Goal: Task Accomplishment & Management: Use online tool/utility

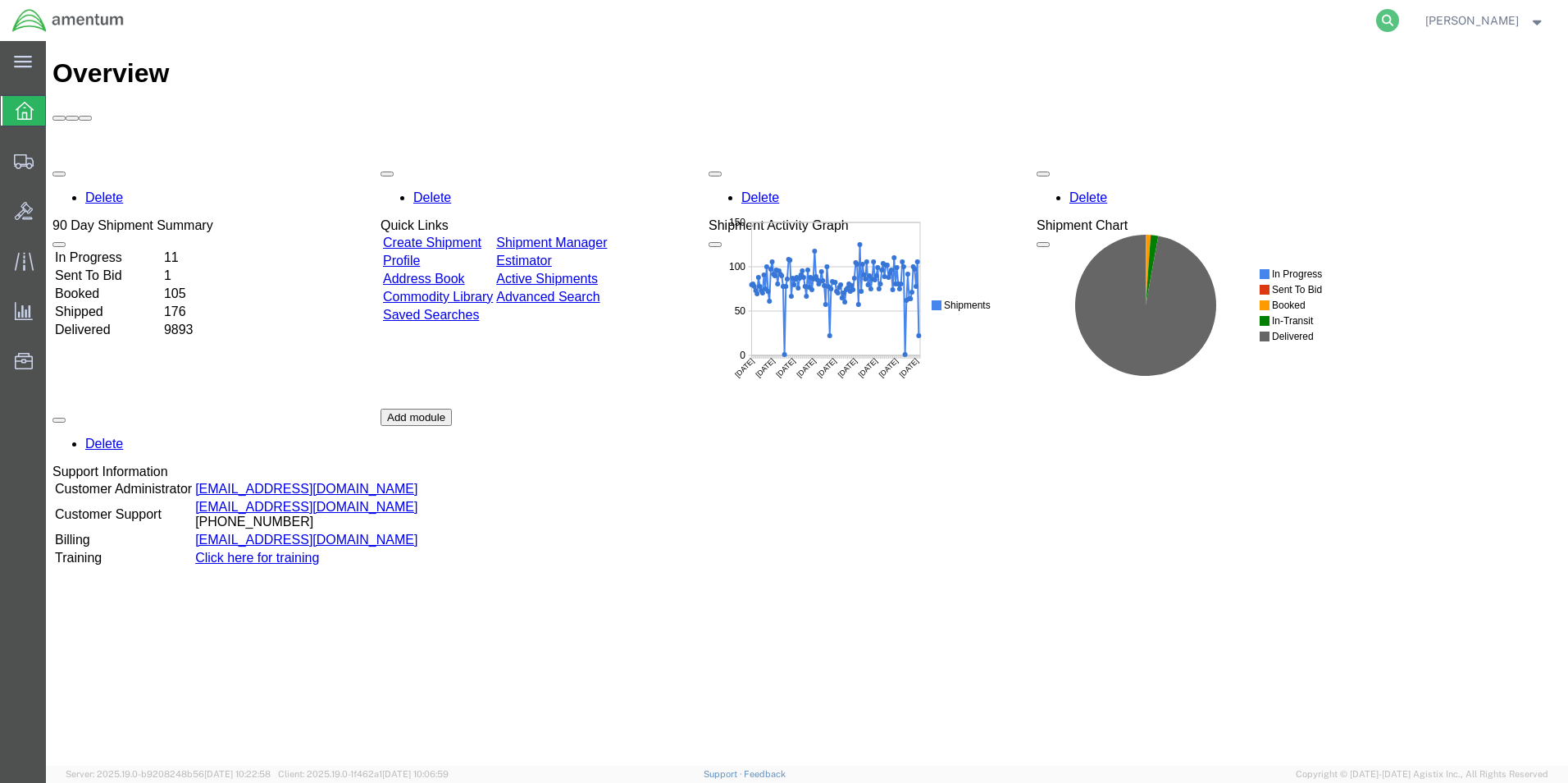
click at [1394, 22] on icon at bounding box center [1387, 20] width 23 height 23
paste input "393385899890"
type input "393385899890"
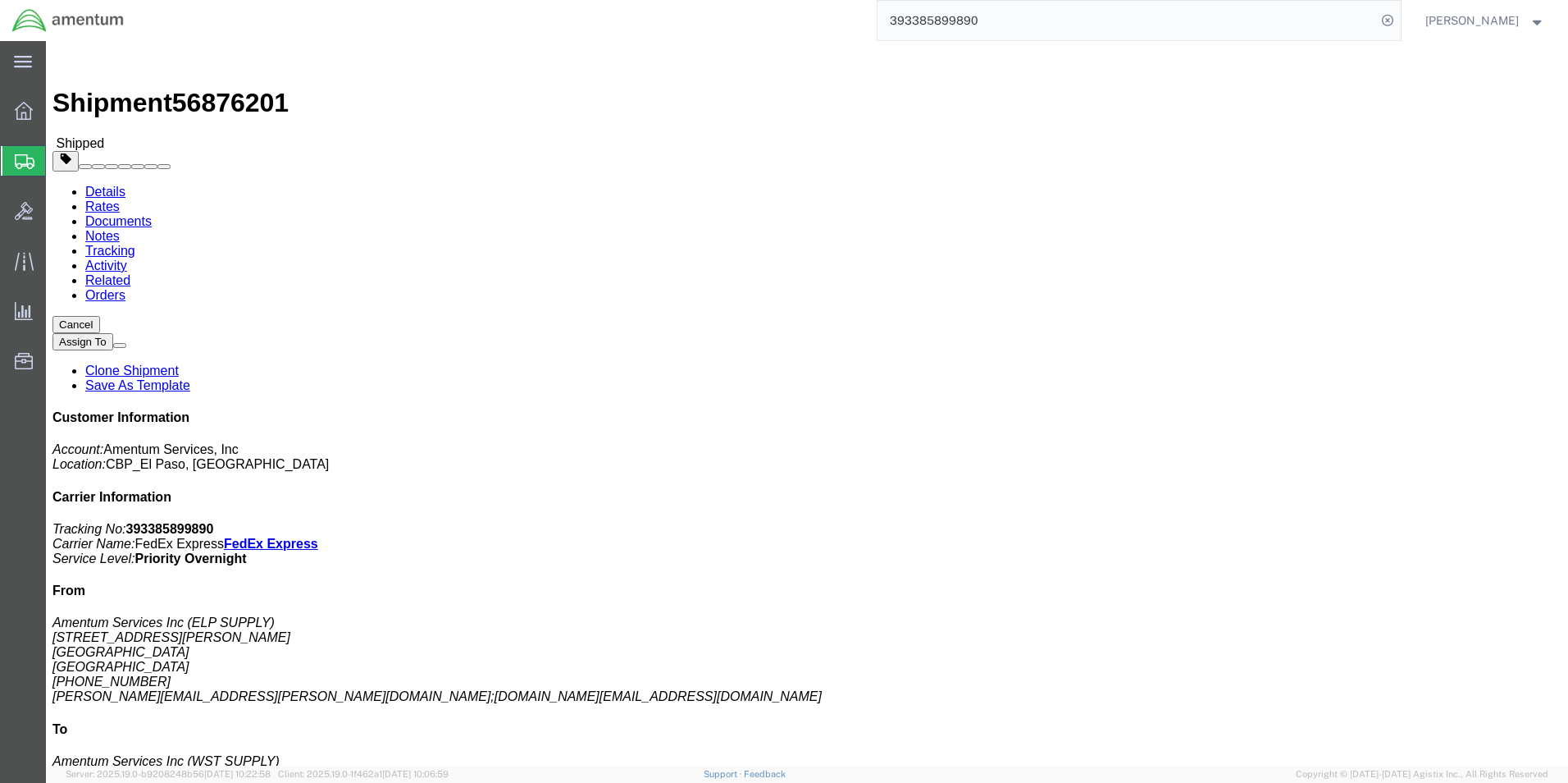
click link "Clone Shipment"
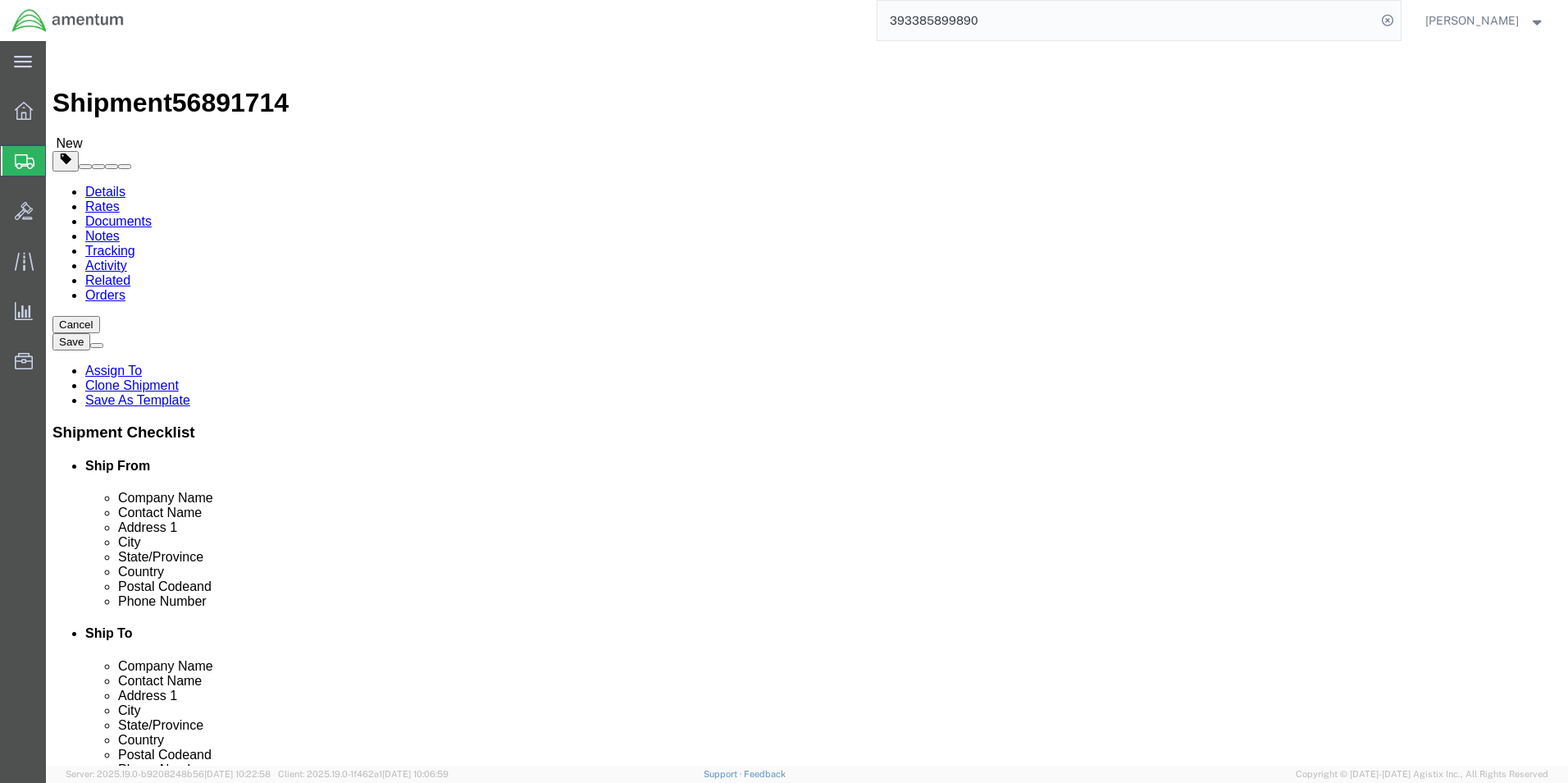
select select "49939"
select select "49945"
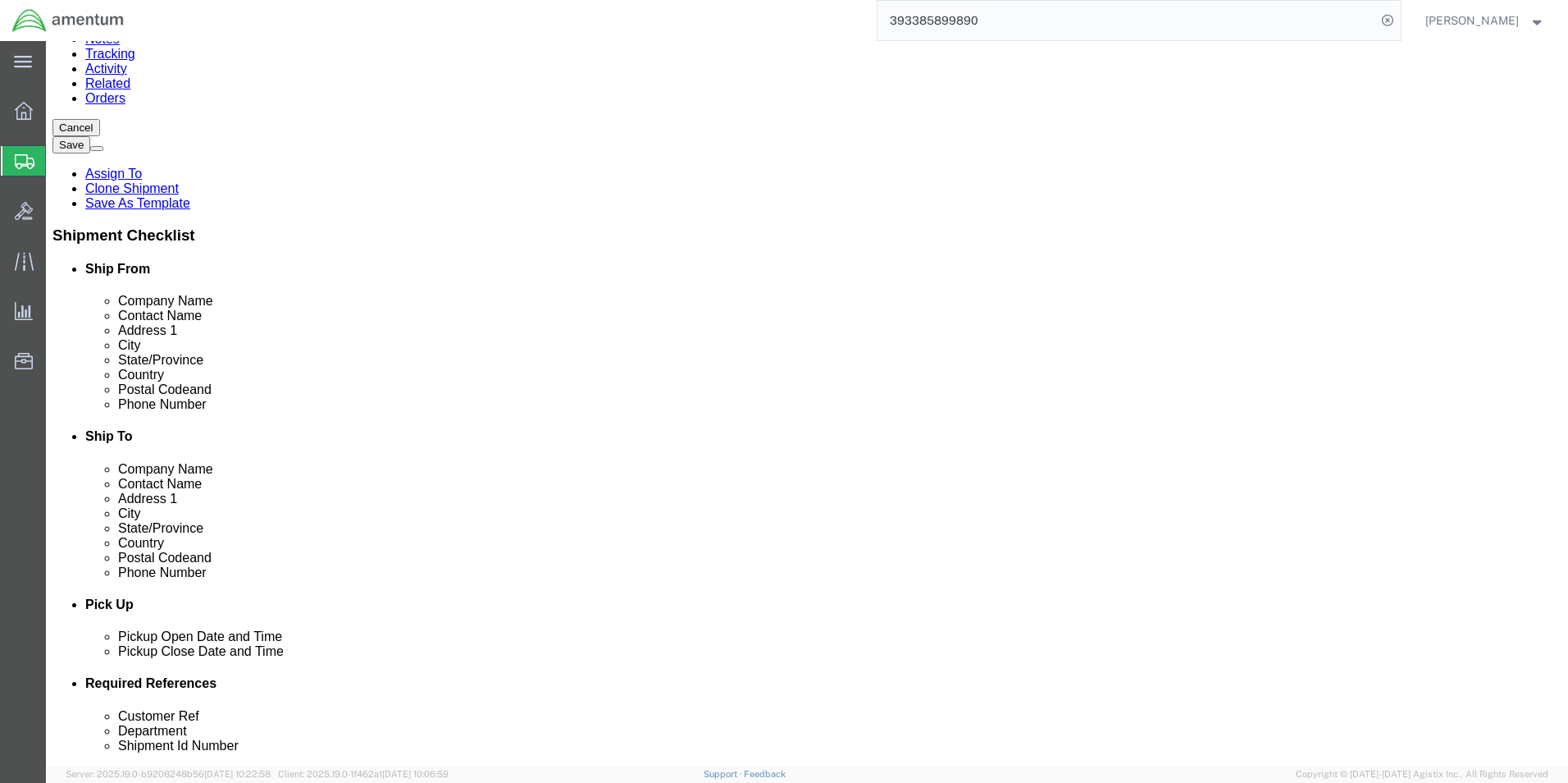
scroll to position [410, 0]
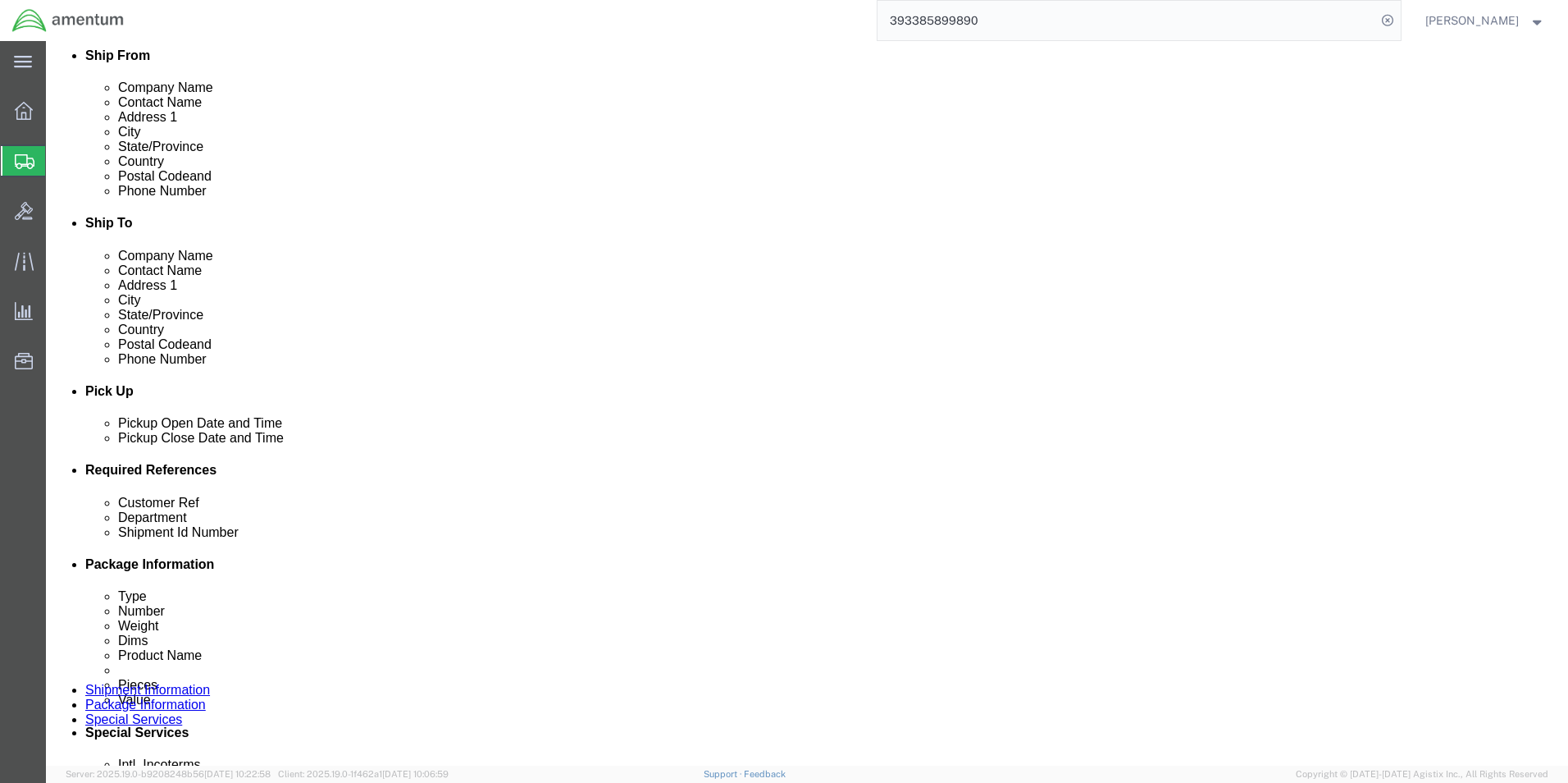
drag, startPoint x: 193, startPoint y: 598, endPoint x: 158, endPoint y: 561, distance: 50.9
click div "Customer Ref 614-002156"
paste input "849"
type input "614-002849"
click input "9/19"
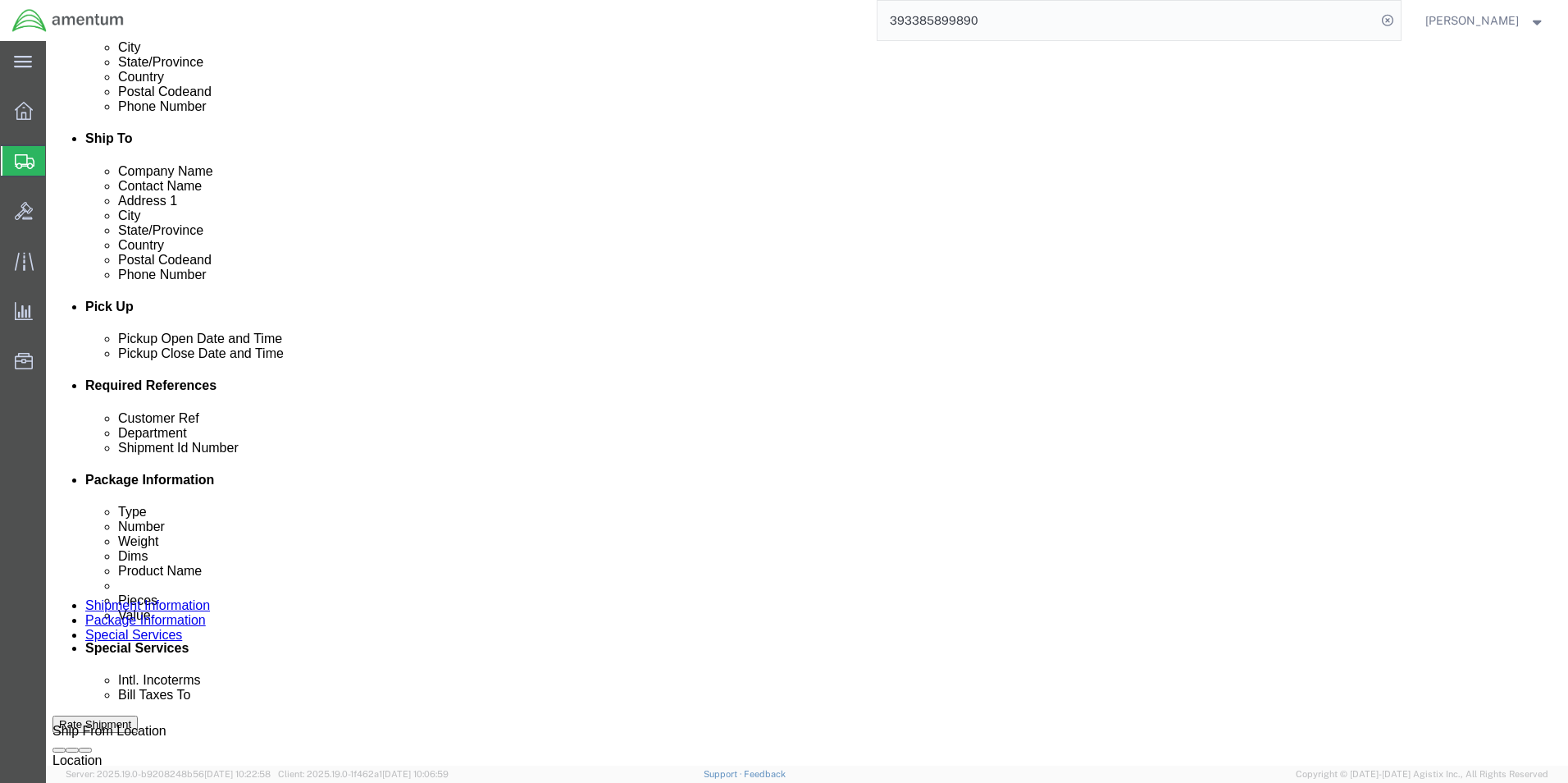
scroll to position [574, 0]
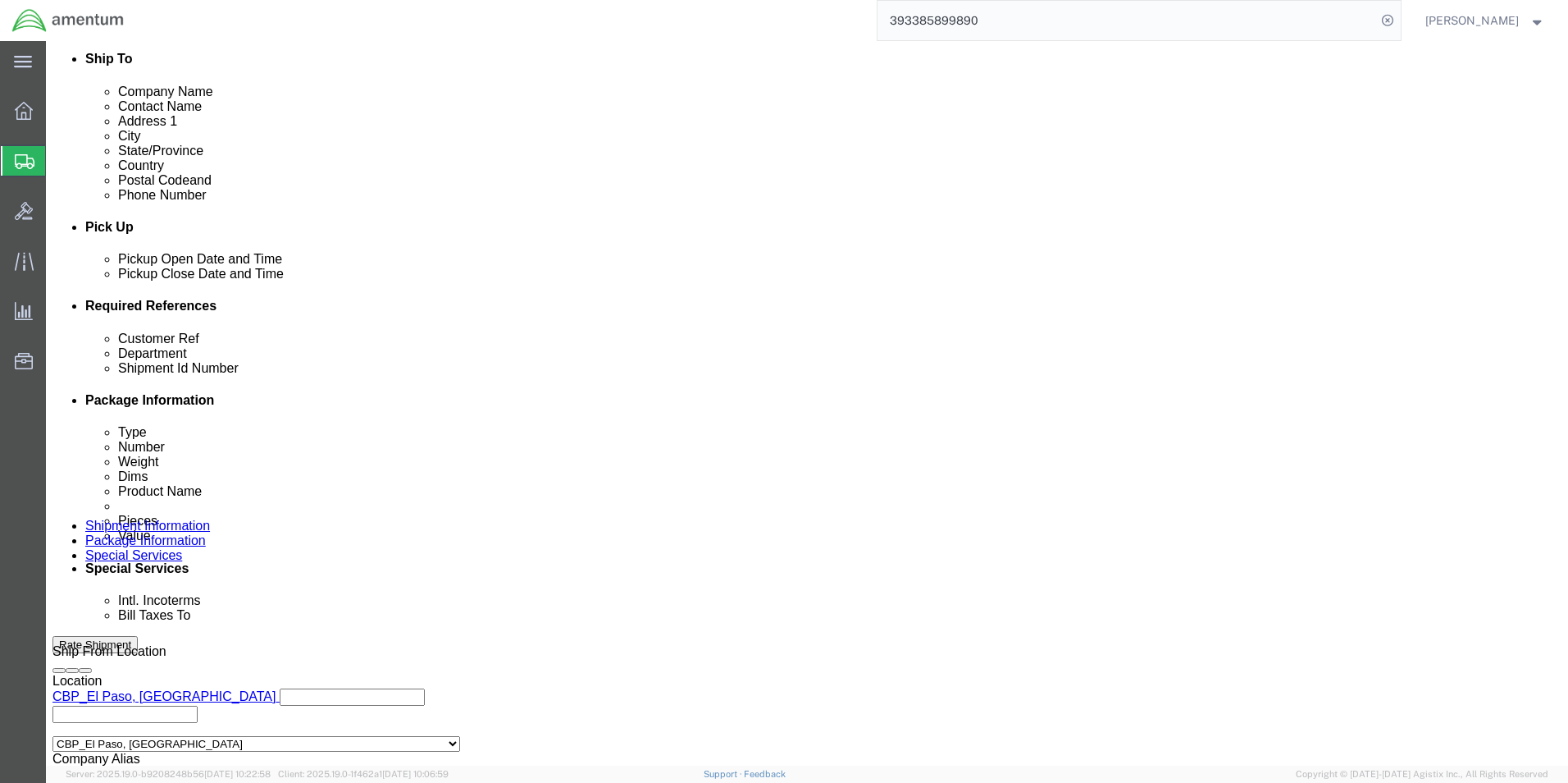
type input "9/22"
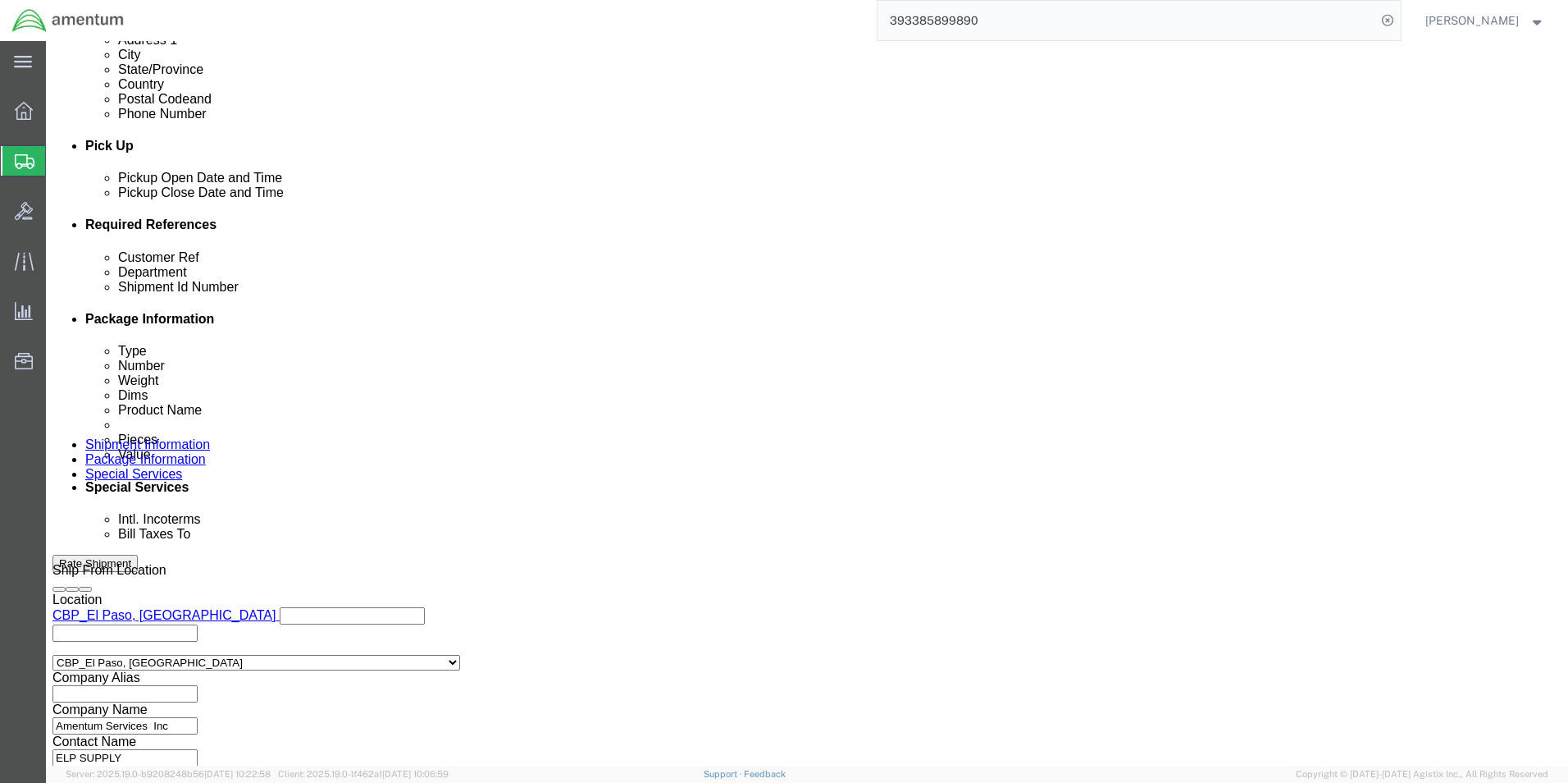
scroll to position [684, 0]
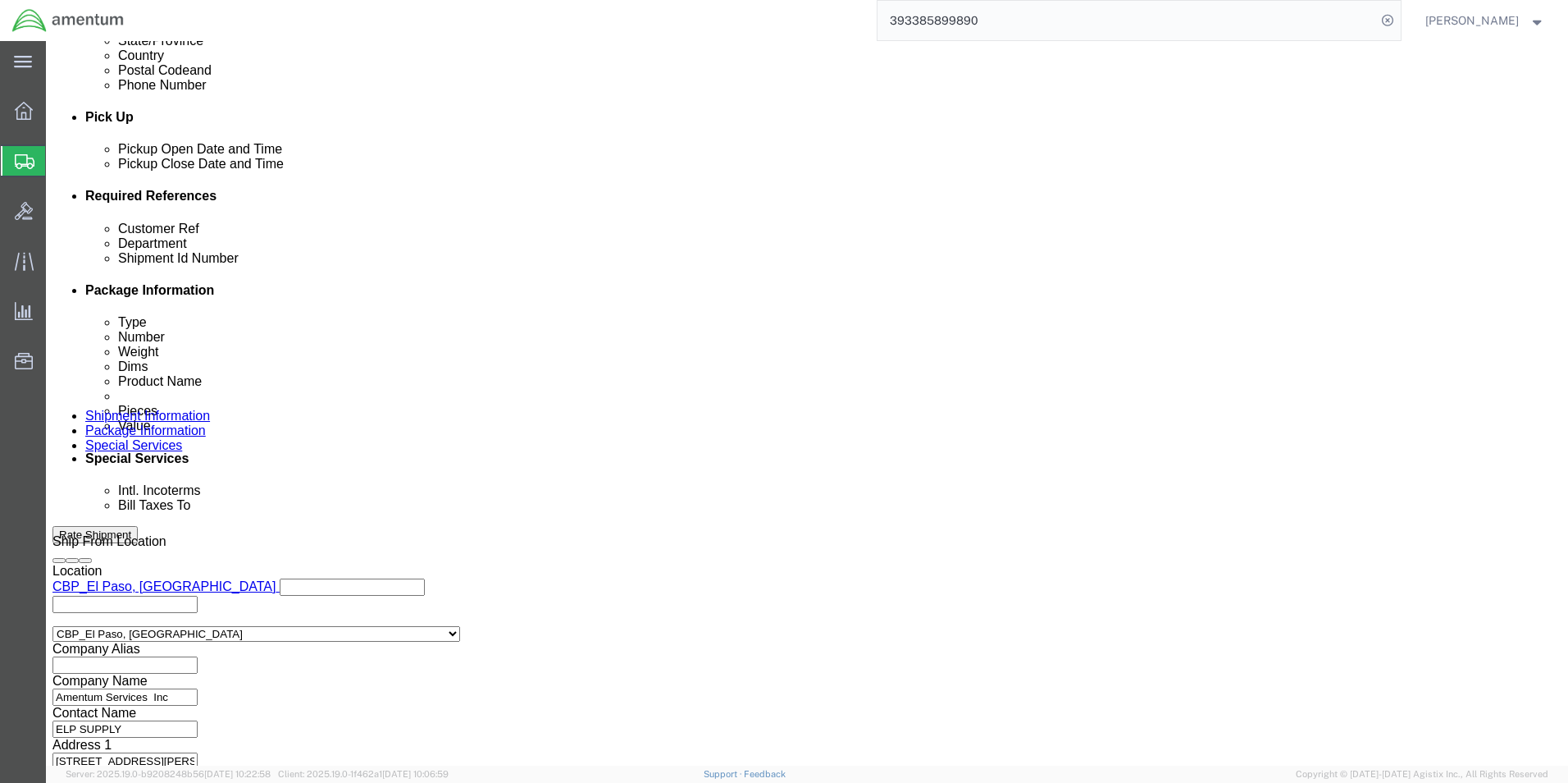
drag, startPoint x: 1169, startPoint y: 662, endPoint x: 1157, endPoint y: 655, distance: 13.9
click button "Continue"
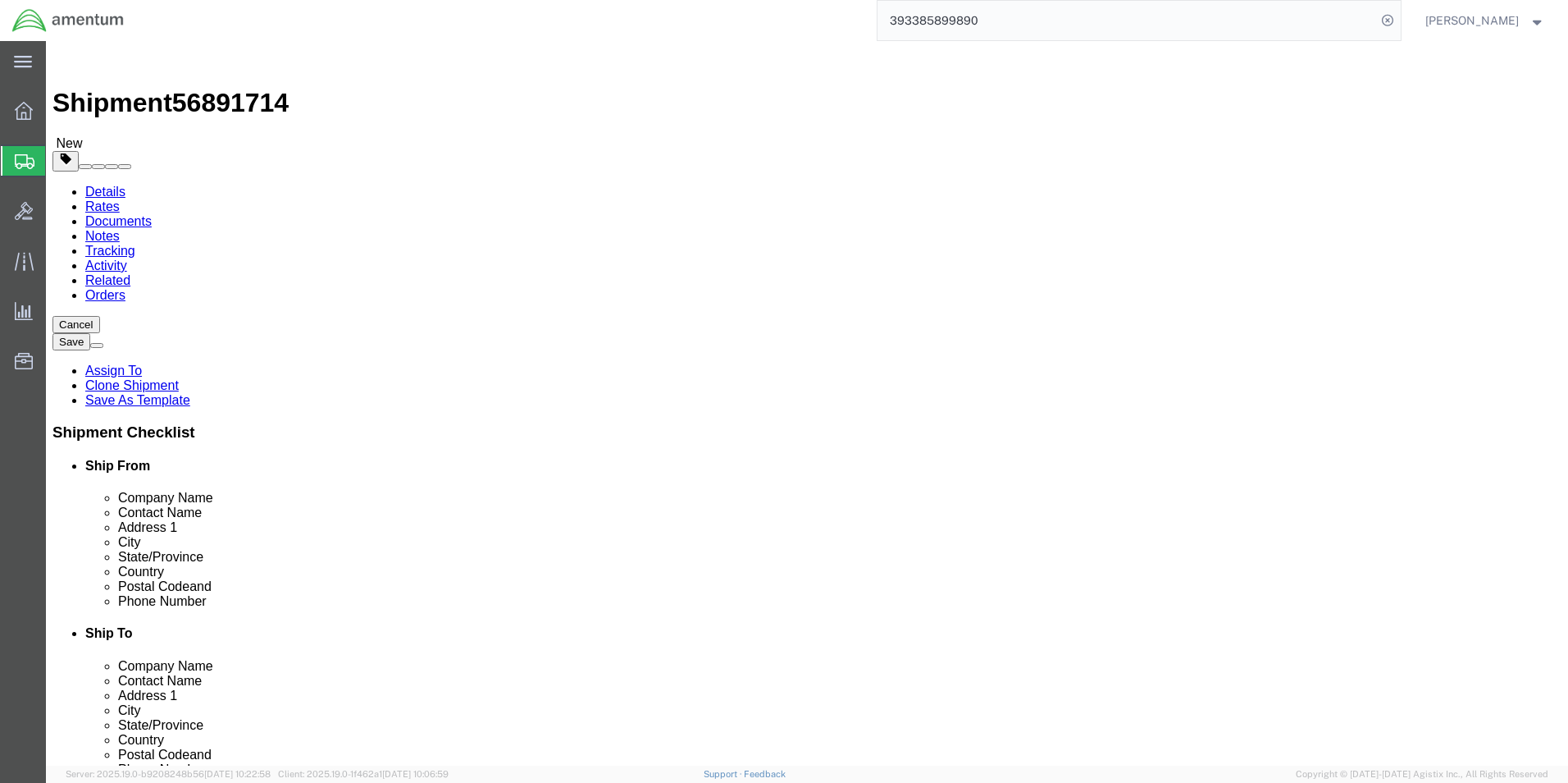
click select "Select Bale(s) Basket(s) Bolt(s) Bottle(s) Buckets Bulk Bundle(s) Can(s) Cardbo…"
select select "SBX"
click select "Select Bale(s) Basket(s) Bolt(s) Bottle(s) Buckets Bulk Bundle(s) Can(s) Cardbo…"
type input "12.25"
type input "11.00"
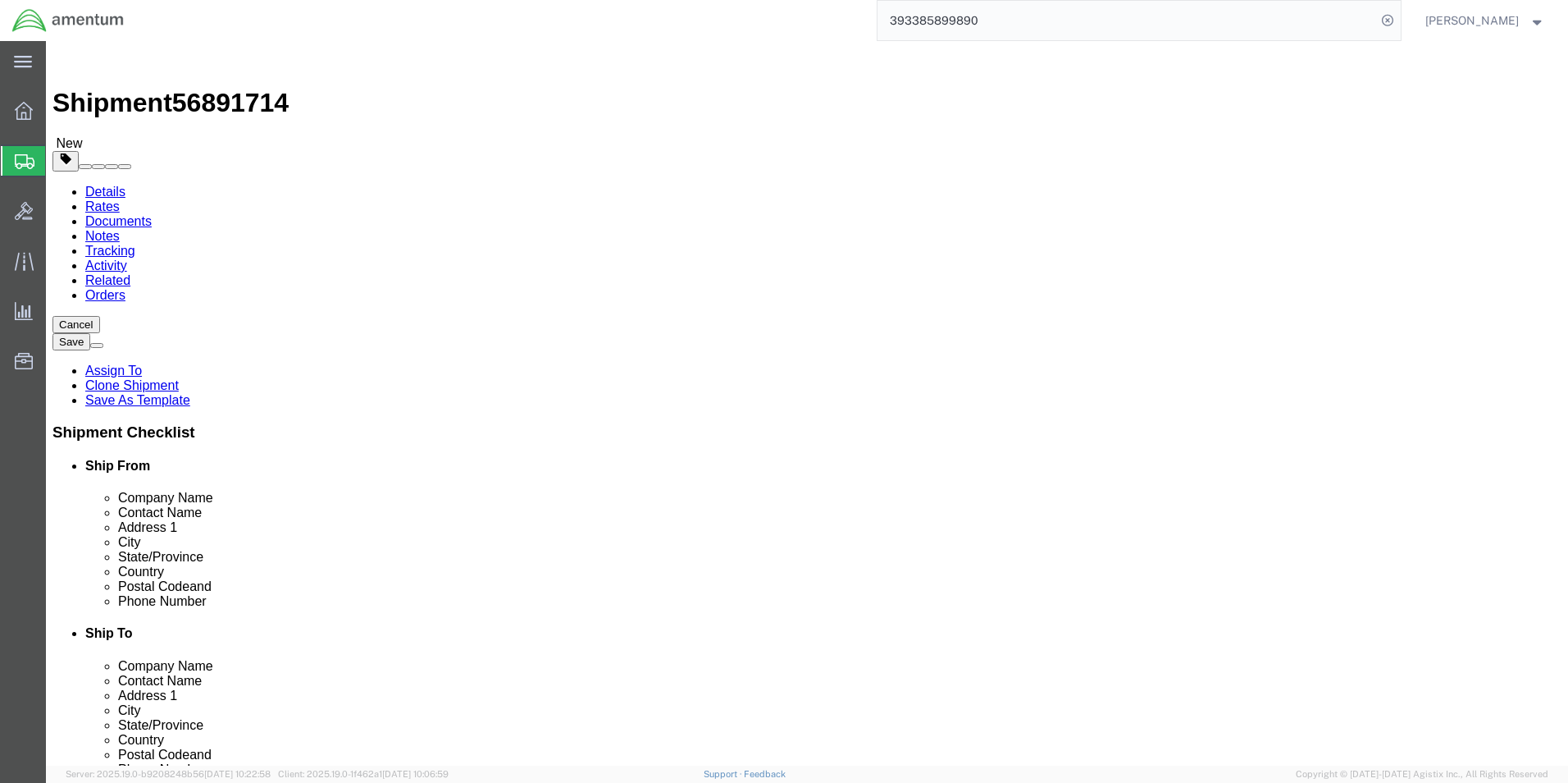
type input "1.50"
click dd "1000.00 USD"
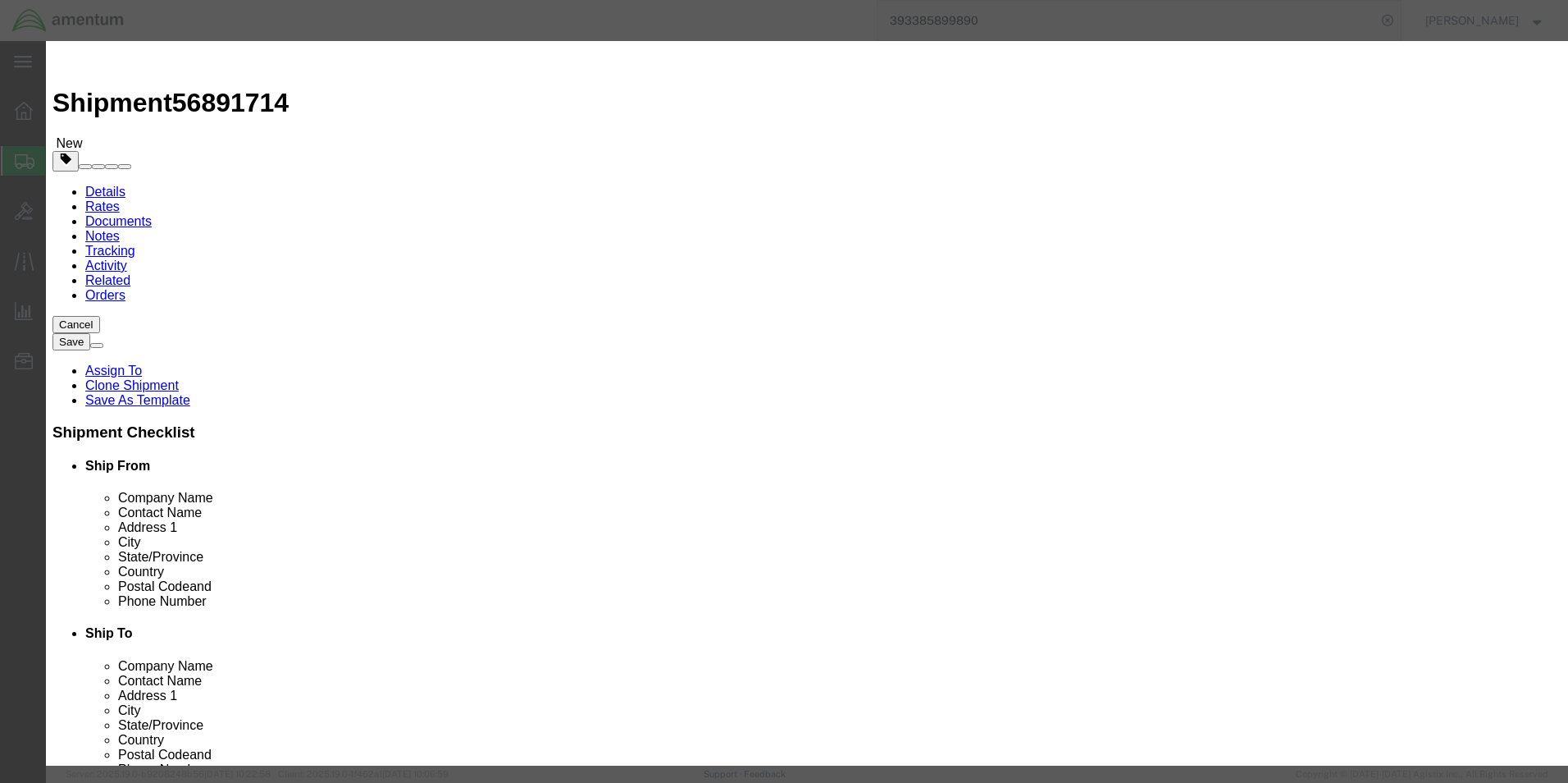
click button "Save & Close"
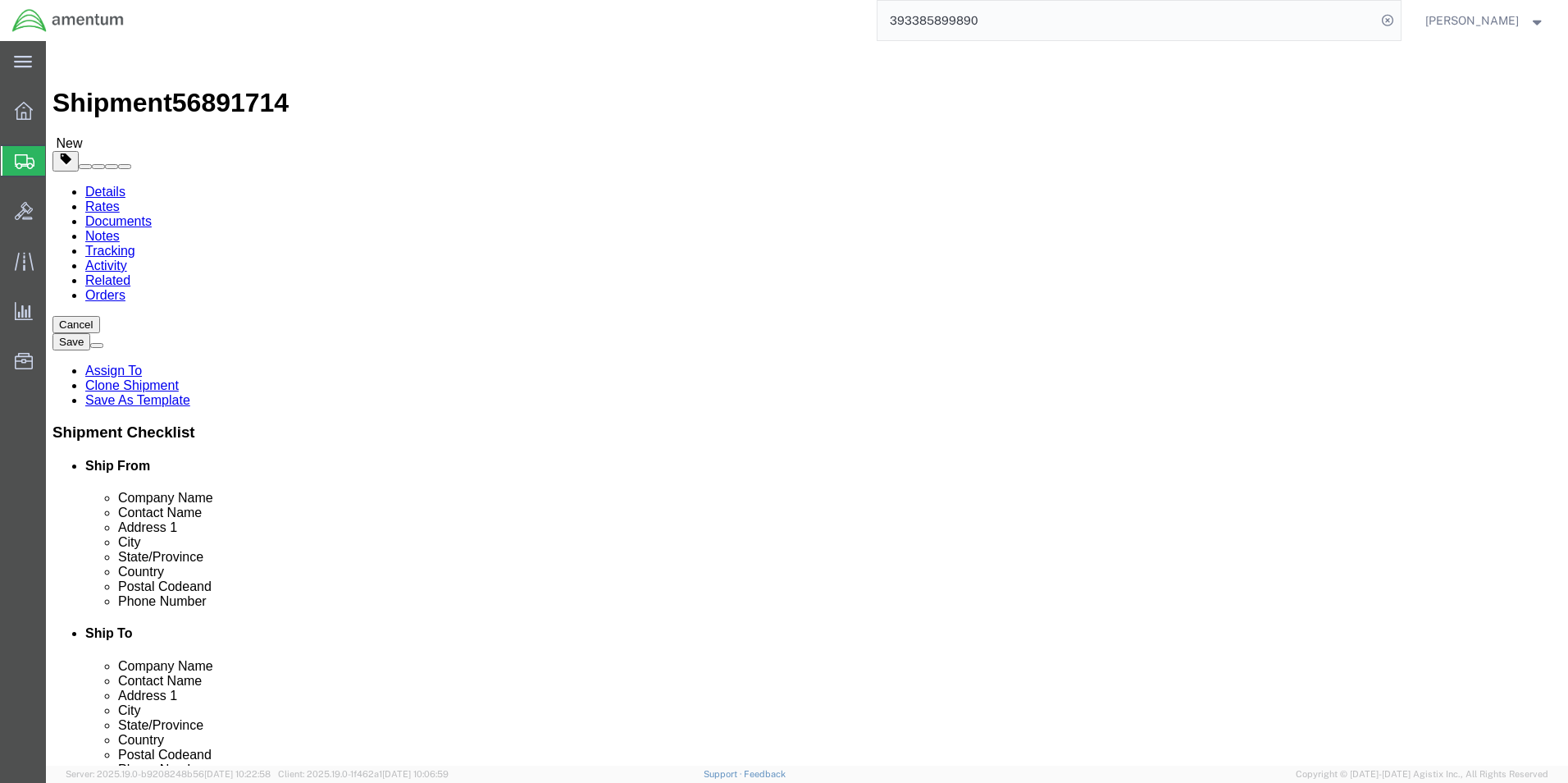
click button "Continue"
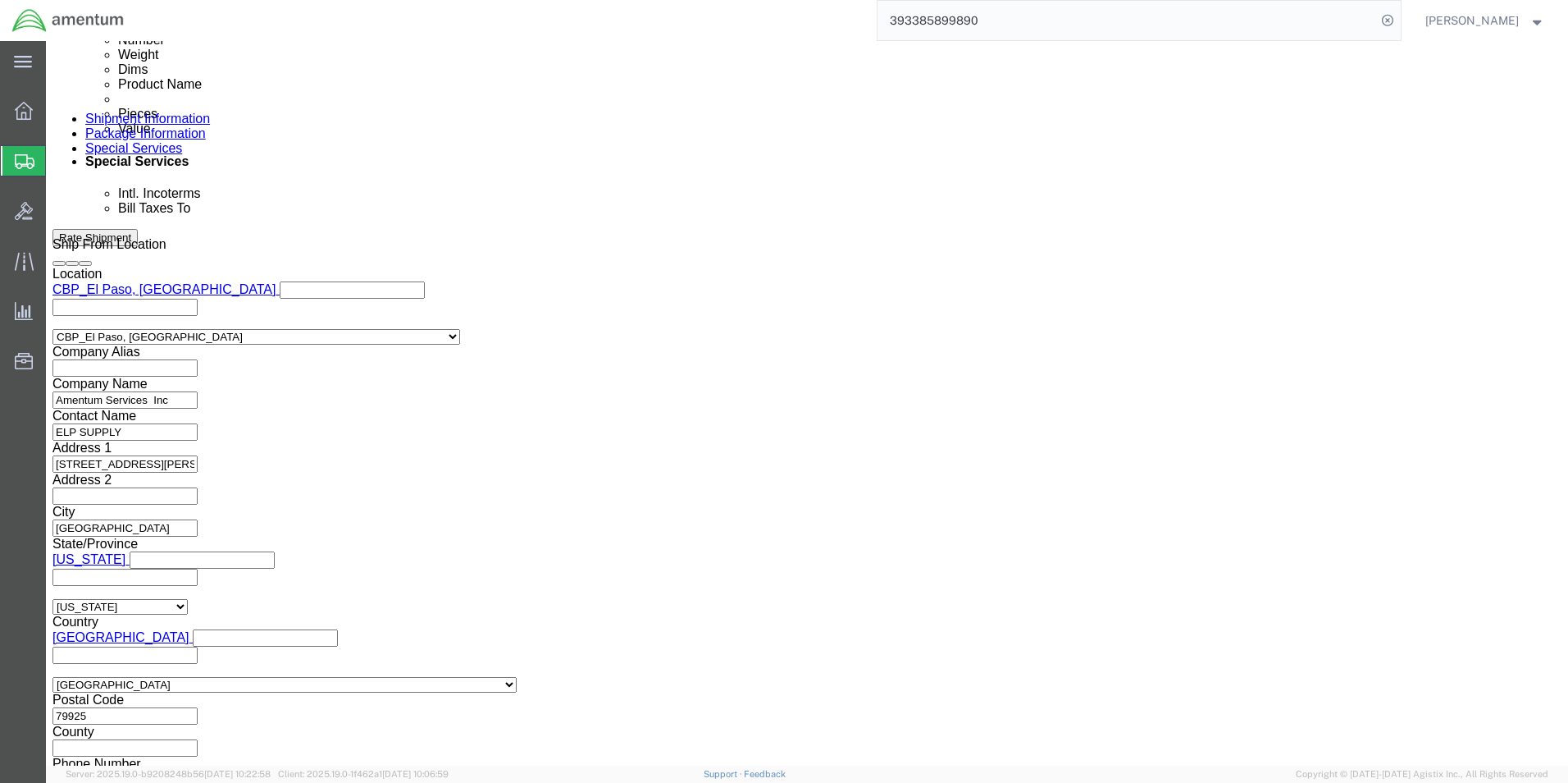
scroll to position [984, 0]
click link
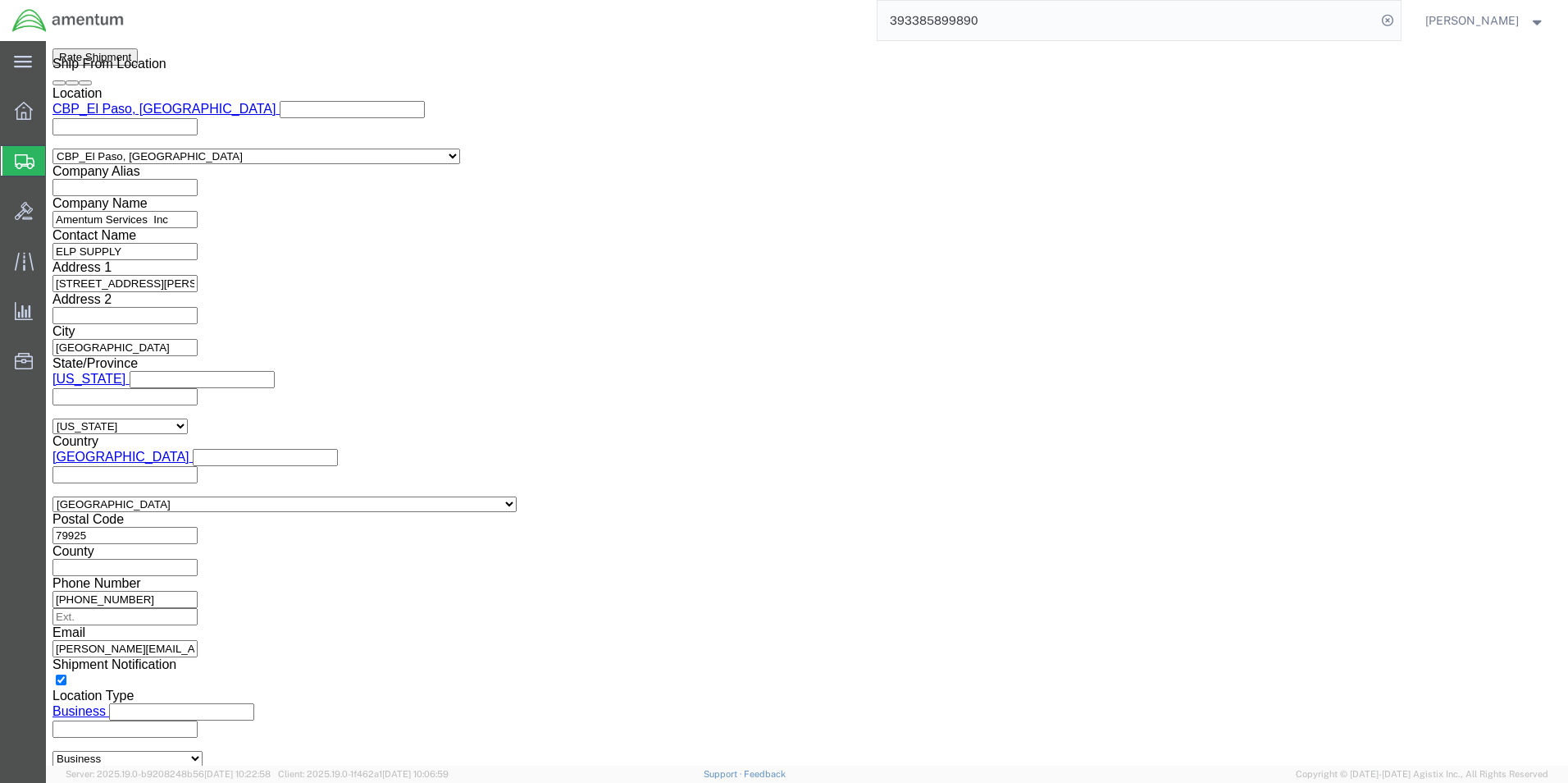
scroll to position [1312, 0]
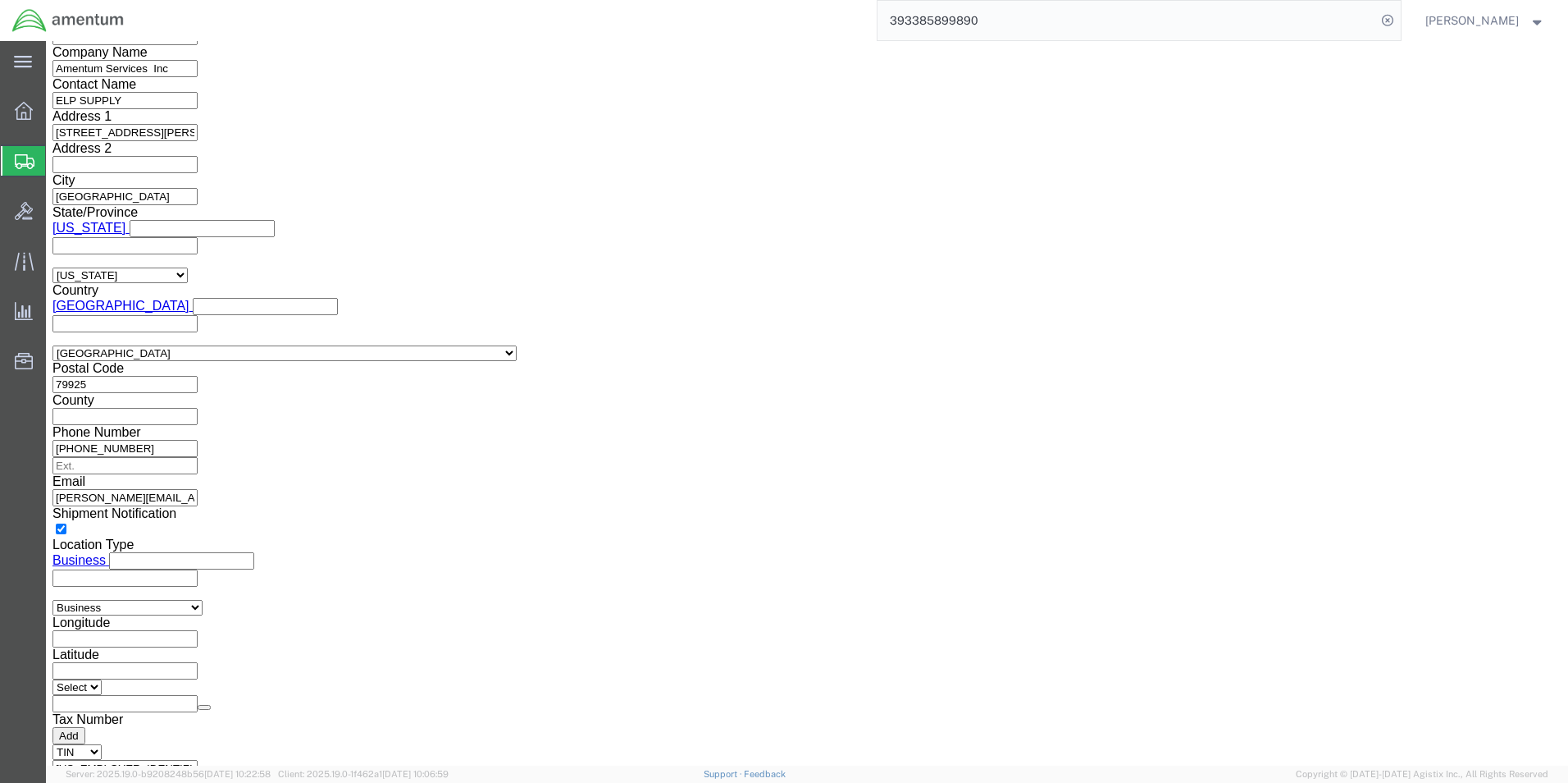
type input "Enter Email Address"
click button "Rate Shipment"
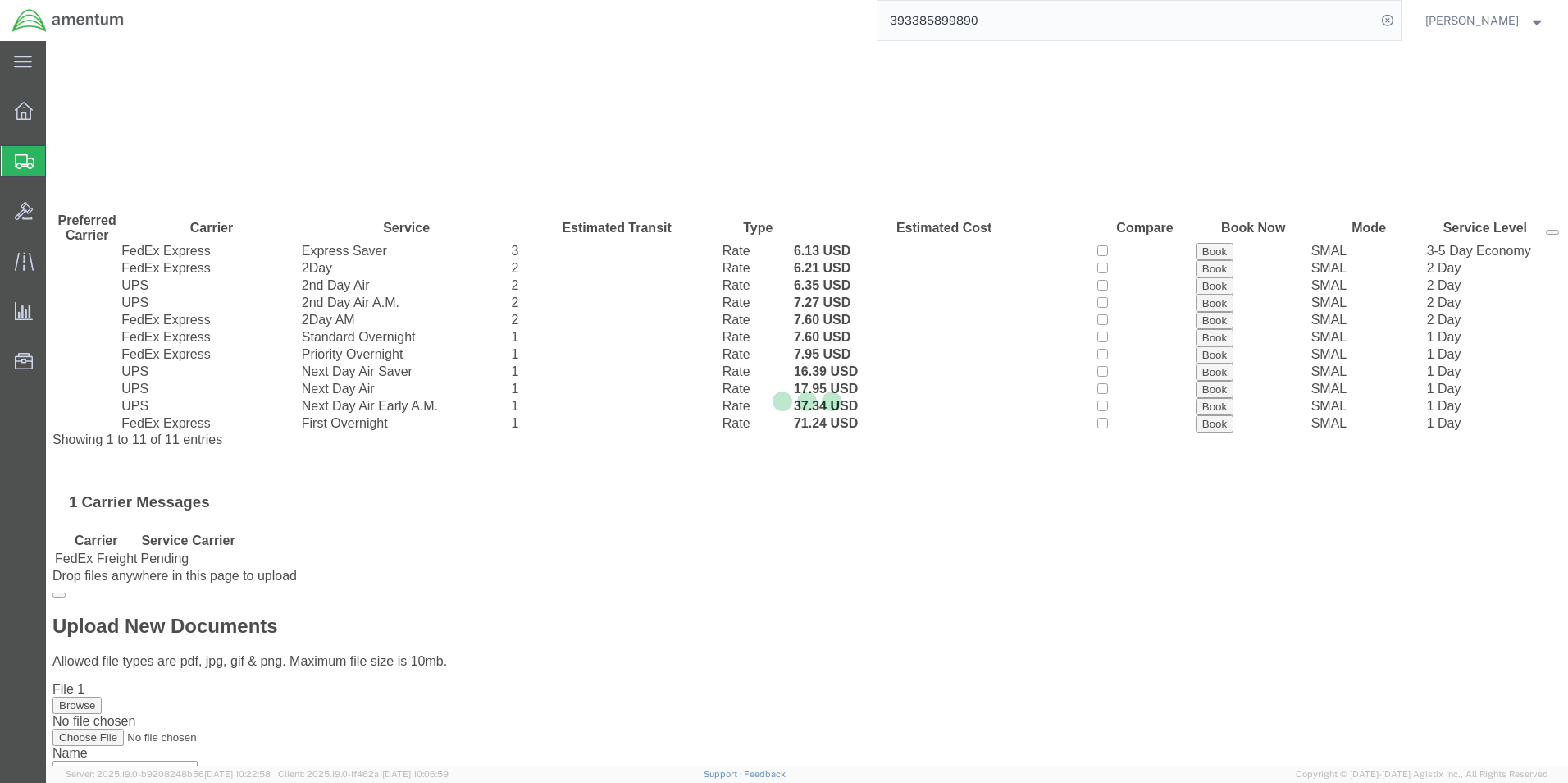
scroll to position [0, 0]
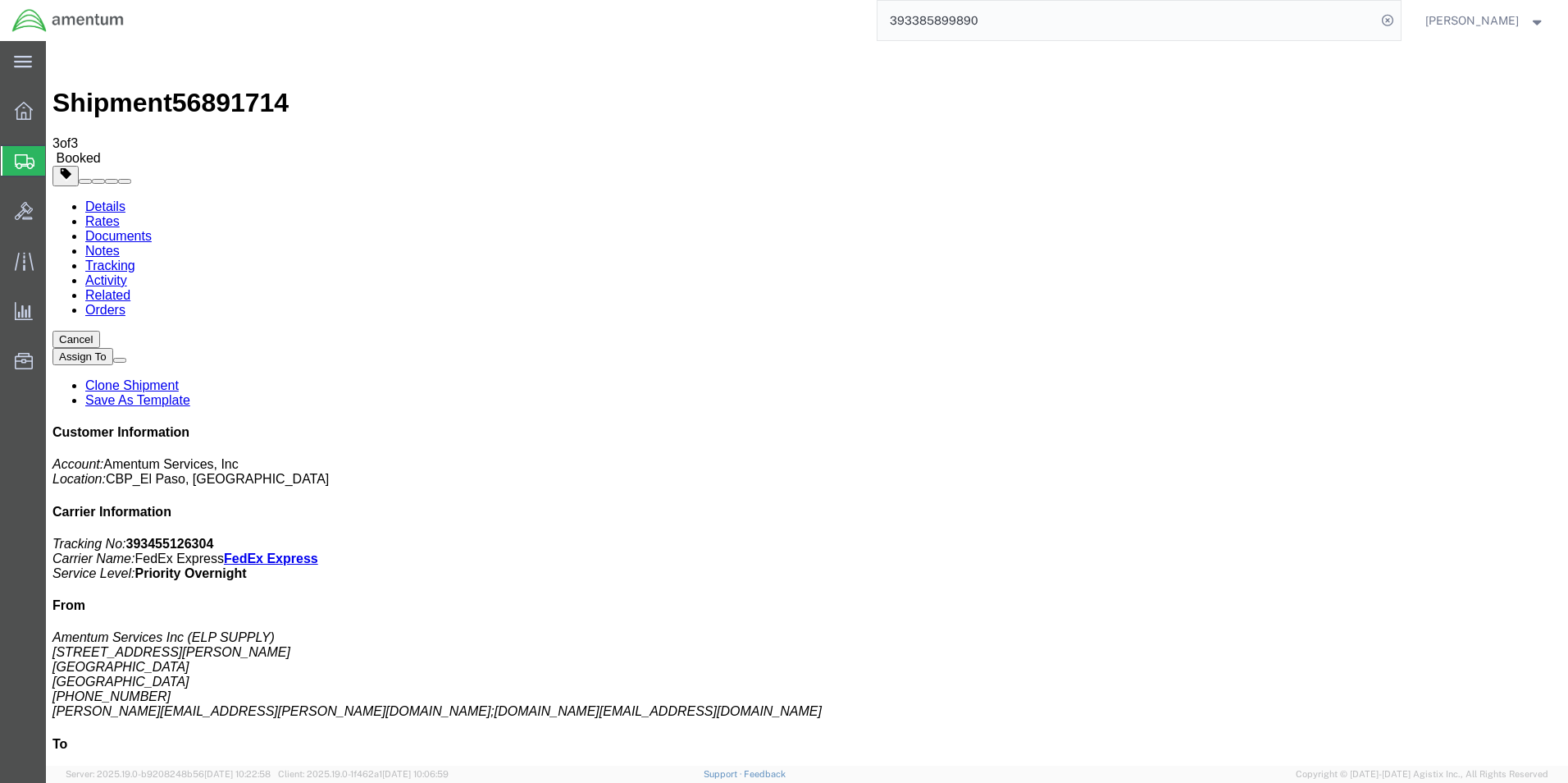
drag, startPoint x: 1425, startPoint y: 251, endPoint x: 1339, endPoint y: 252, distance: 86.0
click at [1339, 536] on p "Tracking No: 393455126304 Carrier Name: FedEx Express FedEx Express Service Lev…" at bounding box center [807, 559] width 1509 height 45
copy b "393455126304"
